Goal: Download file/media

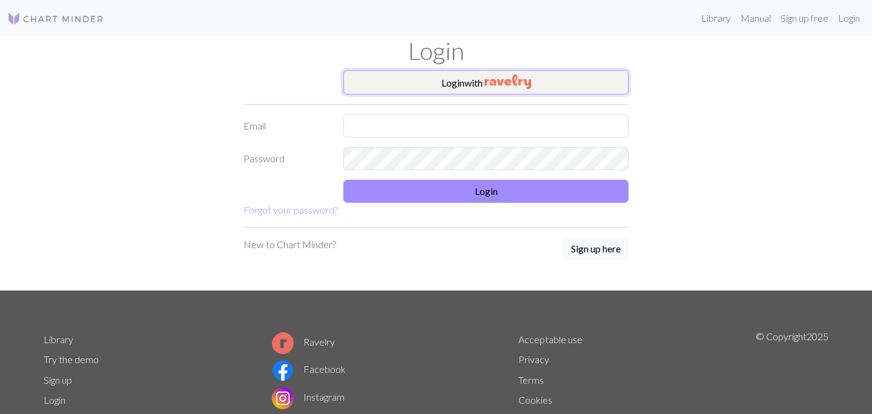
click at [411, 84] on button "Login with" at bounding box center [485, 82] width 285 height 24
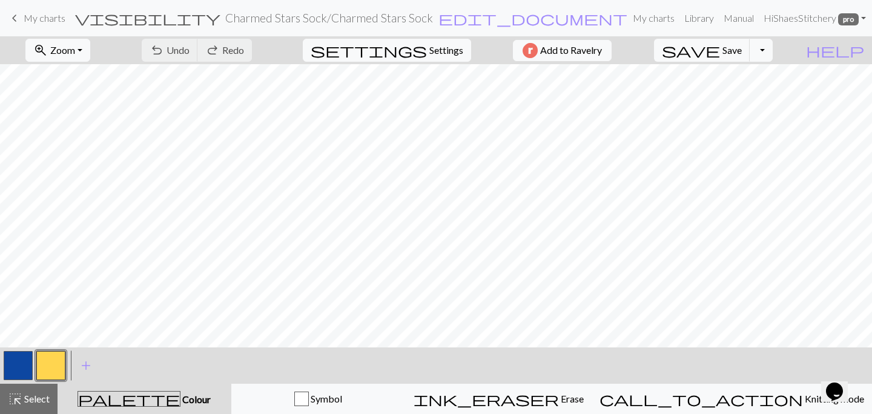
click at [19, 16] on span "keyboard_arrow_left" at bounding box center [14, 18] width 15 height 17
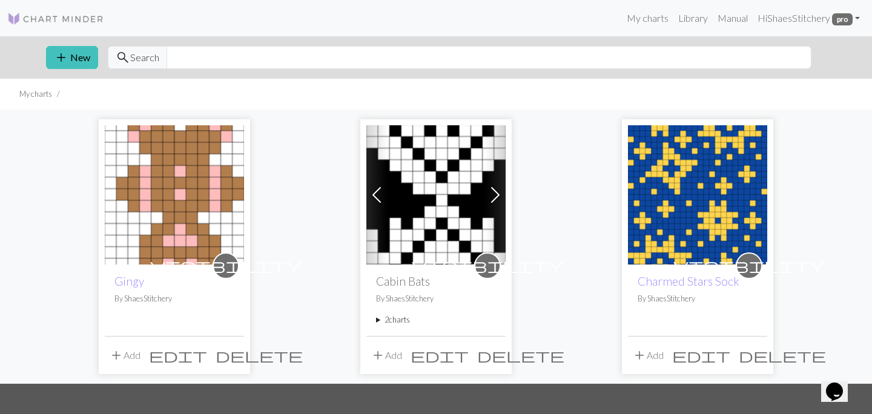
scroll to position [35, 0]
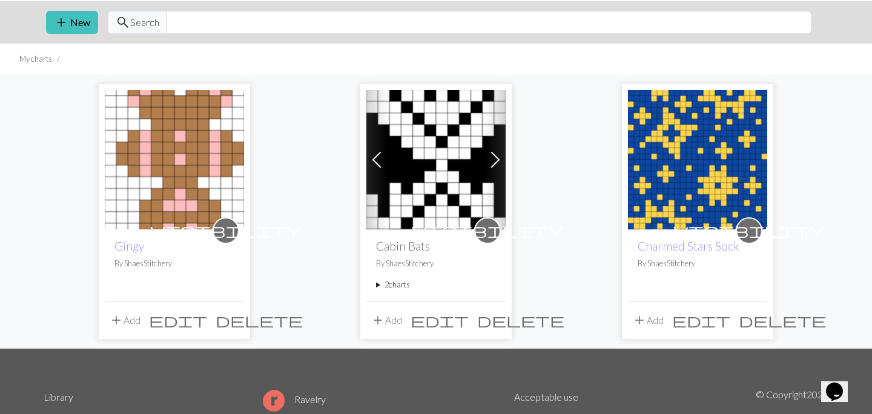
click at [180, 203] on img at bounding box center [174, 159] width 139 height 139
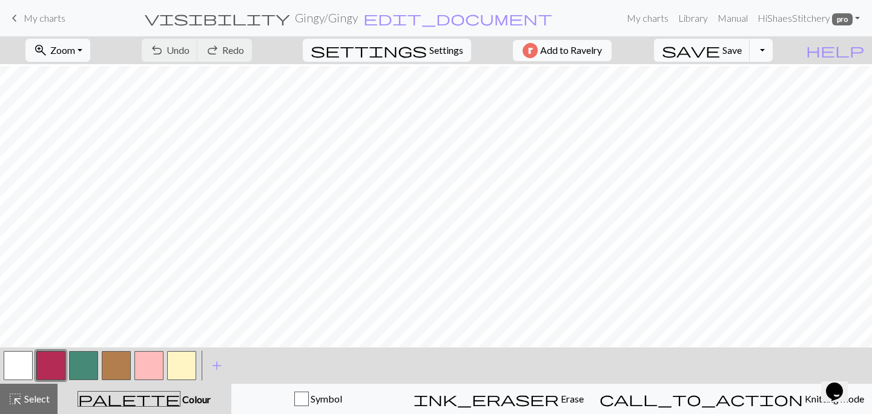
scroll to position [16, 0]
click at [773, 51] on button "Toggle Dropdown" at bounding box center [761, 50] width 23 height 23
click at [744, 98] on button "save_alt Download" at bounding box center [672, 96] width 200 height 19
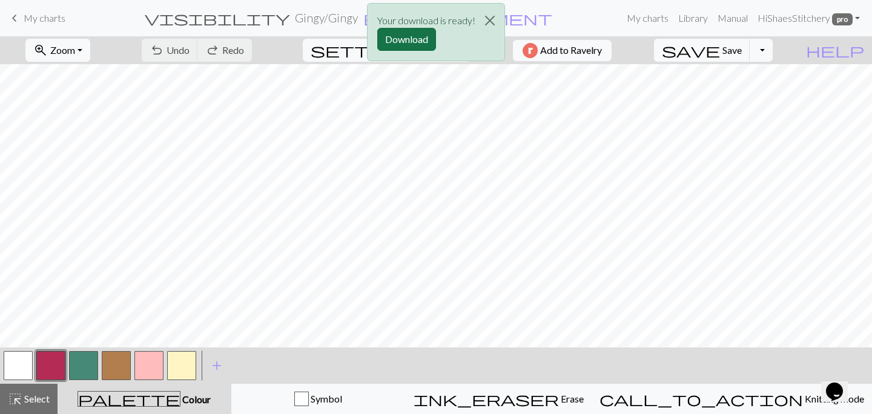
click at [401, 42] on button "Download" at bounding box center [406, 39] width 59 height 23
